Goal: Task Accomplishment & Management: Complete application form

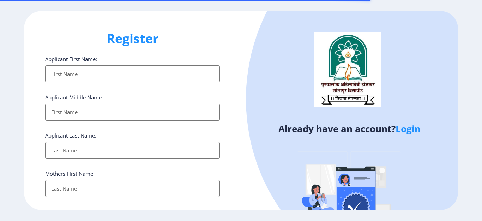
select select
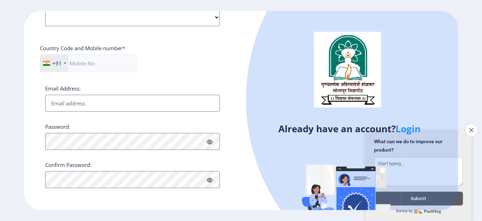
scroll to position [257, 0]
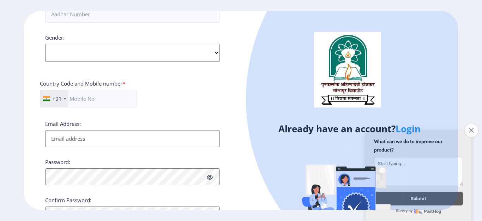
click at [471, 130] on button "Close survey" at bounding box center [471, 130] width 15 height 15
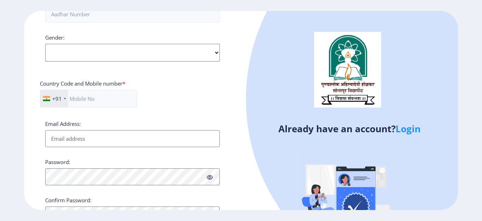
click at [409, 127] on link "Login" at bounding box center [408, 128] width 25 height 13
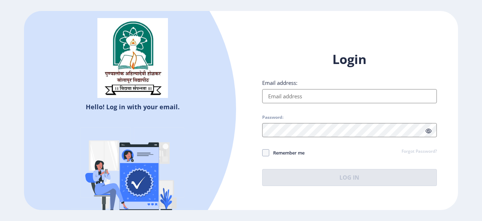
click at [296, 96] on input "Email address:" at bounding box center [349, 96] width 175 height 14
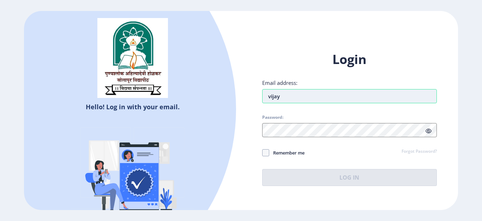
type input "vijaynilakhe9@gmail.com"
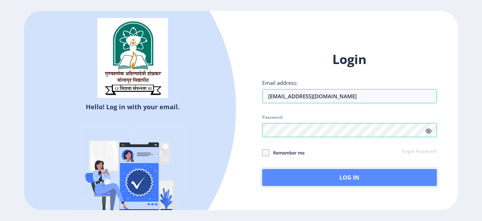
click at [370, 172] on button "Log In" at bounding box center [349, 177] width 175 height 17
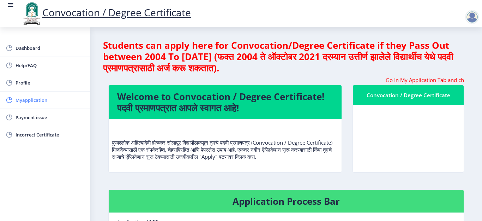
click at [46, 93] on link "Myapplication" at bounding box center [45, 99] width 90 height 17
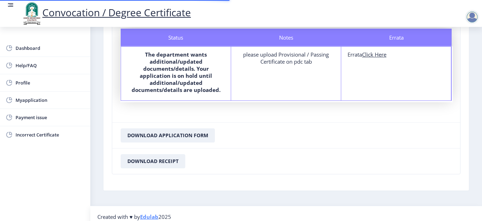
scroll to position [71, 0]
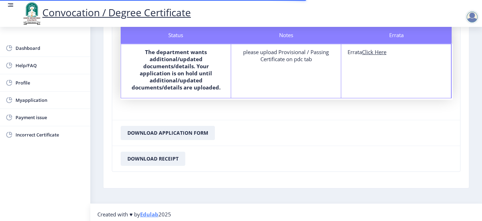
click at [379, 48] on div "Errata Errata Click Here" at bounding box center [396, 71] width 110 height 54
click at [370, 52] on u "Click Here" at bounding box center [374, 51] width 24 height 7
select select
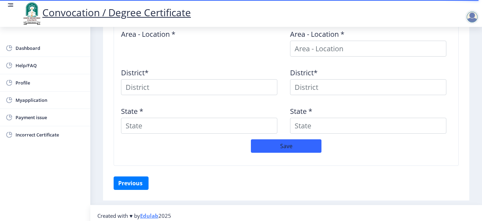
scroll to position [346, 0]
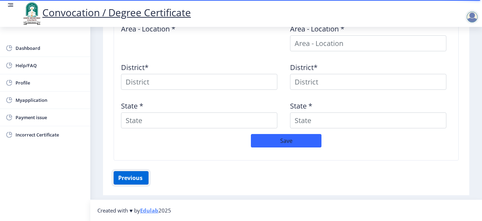
click at [140, 174] on button "Previous ‍" at bounding box center [131, 177] width 35 height 13
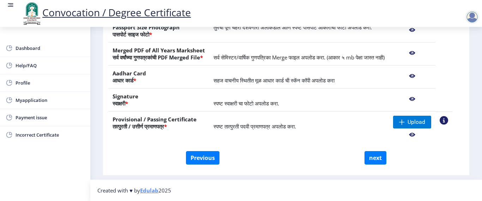
scroll to position [167, 0]
click at [419, 120] on span "Upload" at bounding box center [417, 121] width 18 height 7
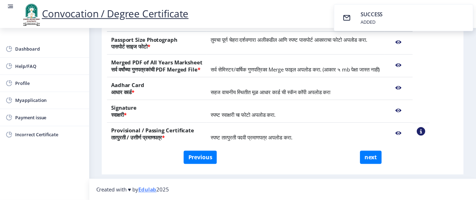
scroll to position [149, 0]
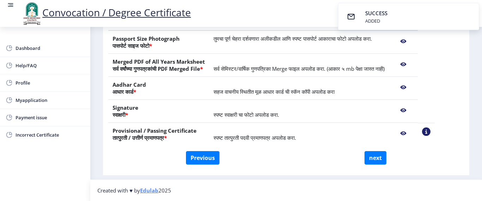
click at [418, 118] on td at bounding box center [403, 111] width 29 height 23
click at [414, 132] on nb-action at bounding box center [403, 133] width 20 height 13
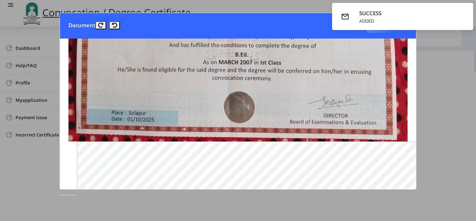
scroll to position [79, 0]
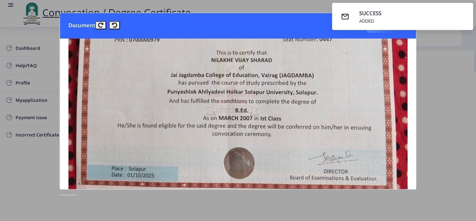
click at [165, 29] on nb-card-header "Document Close" at bounding box center [238, 25] width 357 height 25
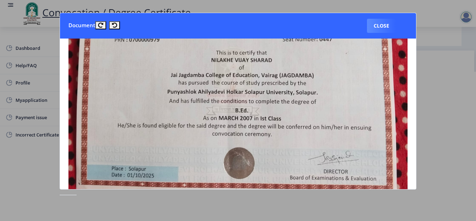
drag, startPoint x: 429, startPoint y: 31, endPoint x: 408, endPoint y: 22, distance: 23.1
click at [425, 27] on div at bounding box center [238, 110] width 476 height 221
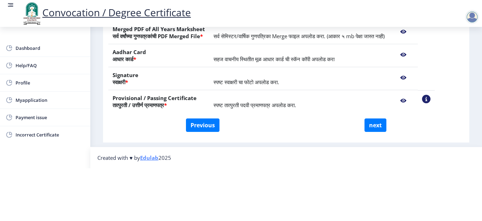
scroll to position [129, 0]
click at [386, 21] on div "Convocation / Degree Certificate" at bounding box center [248, 13] width 482 height 24
click at [370, 118] on button "next" at bounding box center [376, 124] width 22 height 13
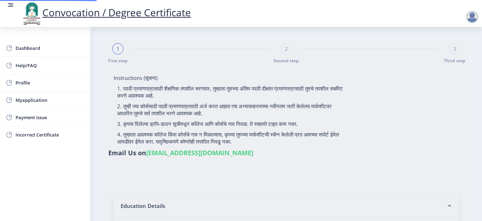
select select
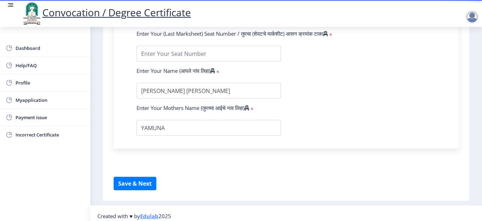
scroll to position [468, 0]
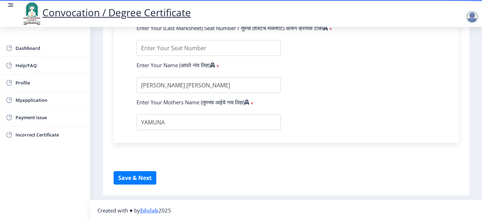
click at [130, 183] on button "Save & Next" at bounding box center [135, 177] width 43 height 13
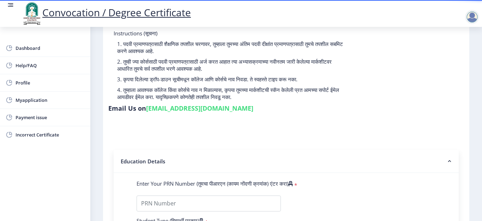
scroll to position [35, 0]
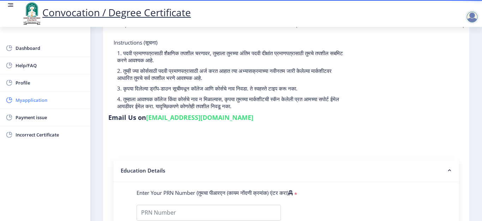
click at [28, 101] on span "Myapplication" at bounding box center [50, 100] width 69 height 8
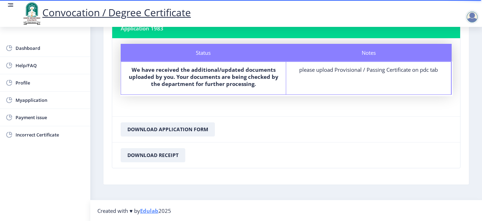
scroll to position [53, 0]
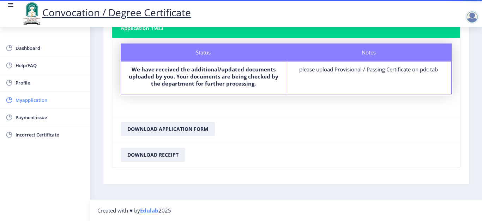
click at [37, 102] on span "Myapplication" at bounding box center [50, 100] width 69 height 8
click at [29, 100] on span "Myapplication" at bounding box center [50, 100] width 69 height 8
click at [17, 87] on span "Profile" at bounding box center [50, 82] width 69 height 8
select select
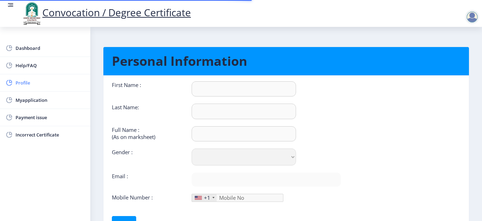
type input "VIJAY"
type input "NILAKHE"
type input "NILAKHE VIJAY SHARAD"
select select "Male"
type input "vijaynilakhe9@gmail.com"
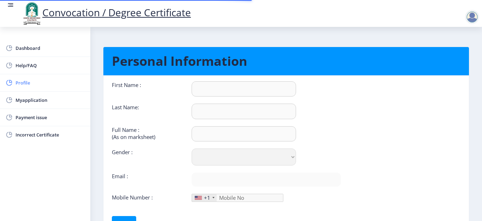
type input "9403867701"
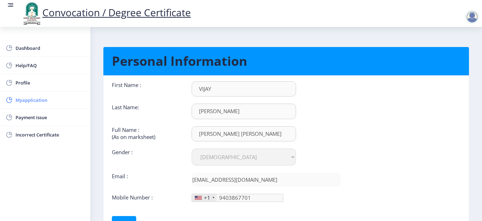
click at [16, 103] on span "Myapplication" at bounding box center [50, 100] width 69 height 8
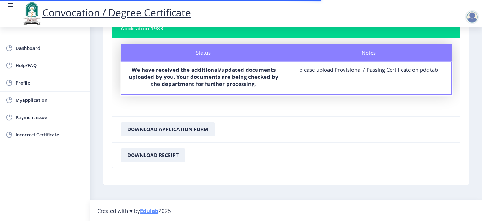
scroll to position [53, 0]
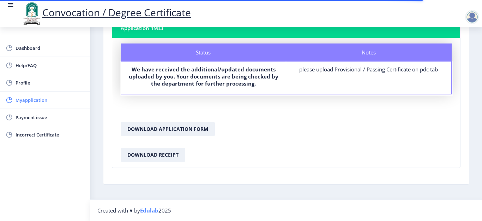
click at [32, 100] on span "Myapplication" at bounding box center [50, 100] width 69 height 8
click at [27, 52] on span "Dashboard" at bounding box center [50, 48] width 69 height 8
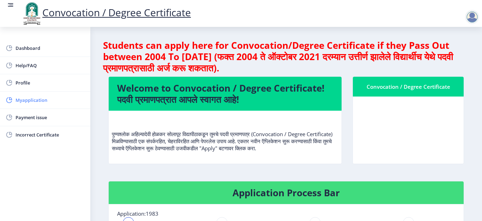
click at [25, 100] on span "Myapplication" at bounding box center [50, 100] width 69 height 8
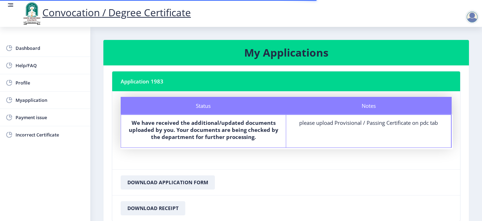
click at [353, 121] on div "please upload Provisional / Passing Certificate on pdc tab" at bounding box center [369, 122] width 152 height 7
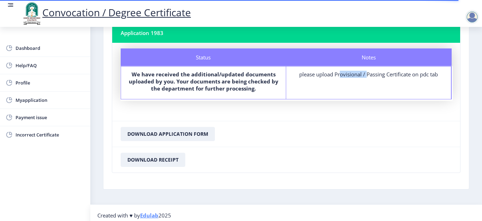
scroll to position [53, 0]
